Goal: Information Seeking & Learning: Learn about a topic

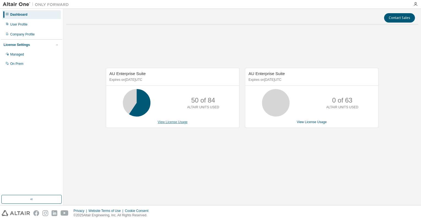
click at [173, 123] on link "View License Usage" at bounding box center [173, 122] width 30 height 4
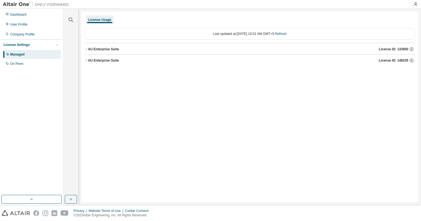
click at [86, 60] on icon "button" at bounding box center [86, 60] width 3 height 3
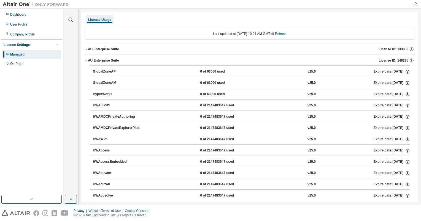
click at [86, 59] on span "button" at bounding box center [86, 60] width 3 height 3
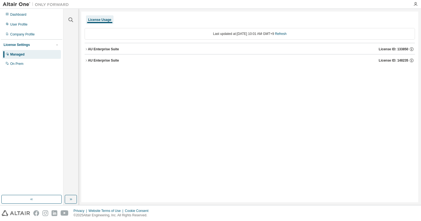
click at [86, 49] on icon "button" at bounding box center [86, 49] width 3 height 3
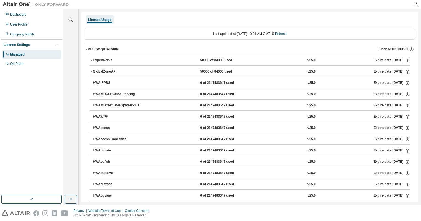
click at [86, 49] on icon "button" at bounding box center [86, 49] width 3 height 3
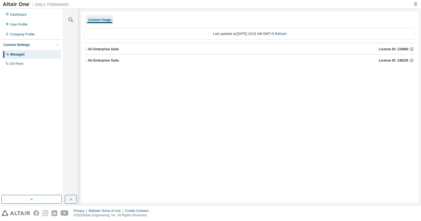
click at [86, 50] on icon "button" at bounding box center [86, 49] width 1 height 2
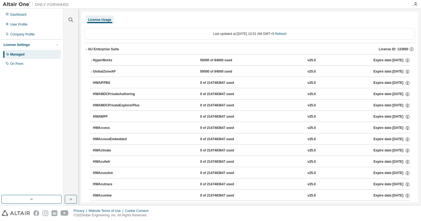
click at [18, 56] on div "Managed" at bounding box center [17, 54] width 14 height 4
click at [20, 15] on div "Dashboard" at bounding box center [18, 14] width 16 height 4
